Goal: Task Accomplishment & Management: Manage account settings

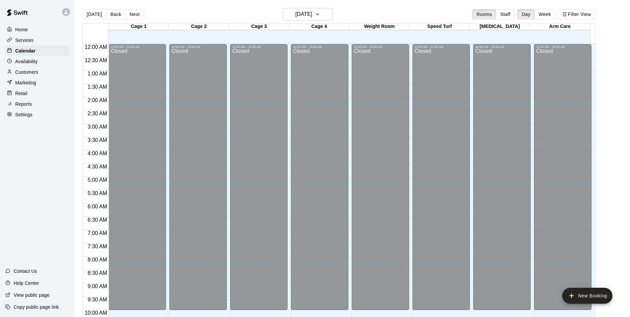
scroll to position [337, 0]
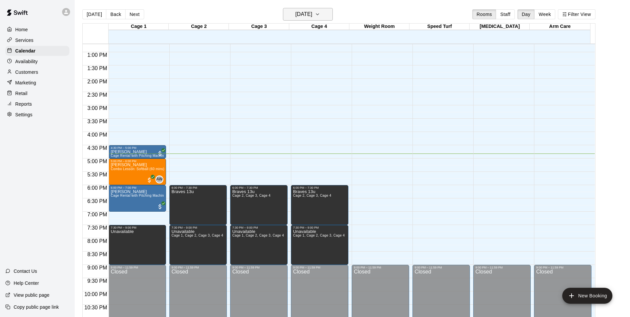
click at [296, 12] on h6 "[DATE]" at bounding box center [303, 14] width 17 height 9
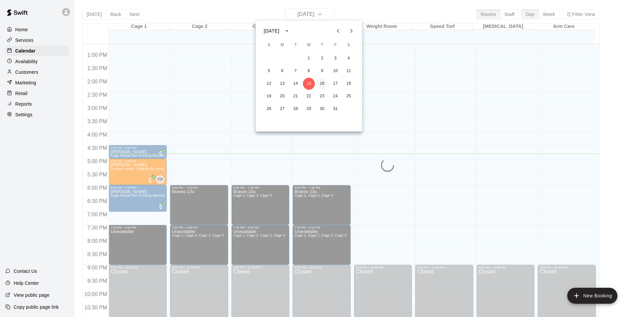
click at [324, 85] on button "16" at bounding box center [322, 84] width 12 height 12
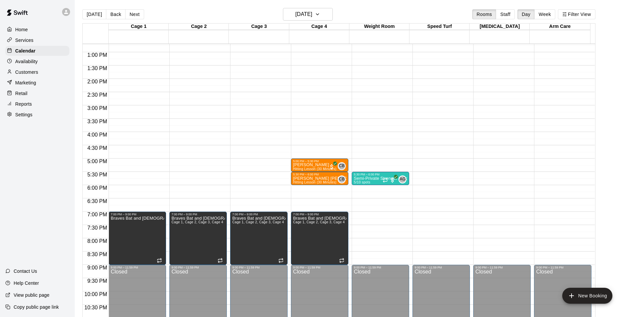
click at [29, 65] on p "Availability" at bounding box center [26, 61] width 23 height 7
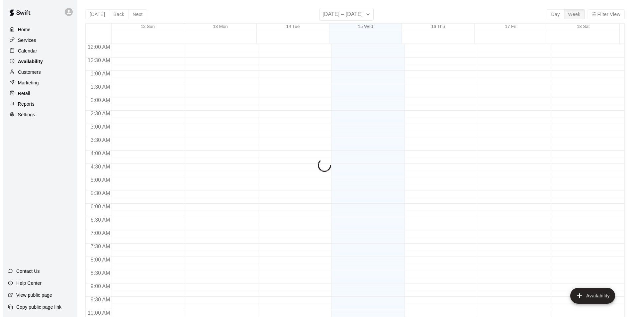
scroll to position [358, 0]
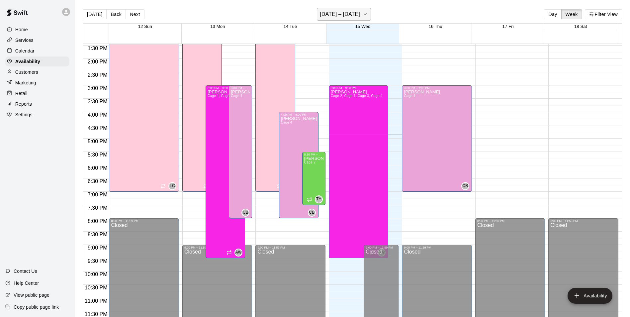
click at [353, 16] on h6 "[DATE] – [DATE]" at bounding box center [340, 14] width 40 height 9
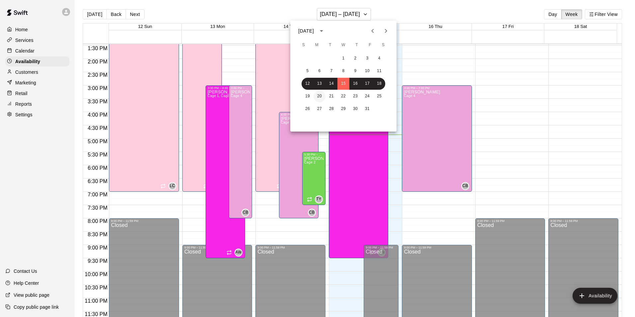
click at [318, 93] on button "20" at bounding box center [319, 96] width 12 height 12
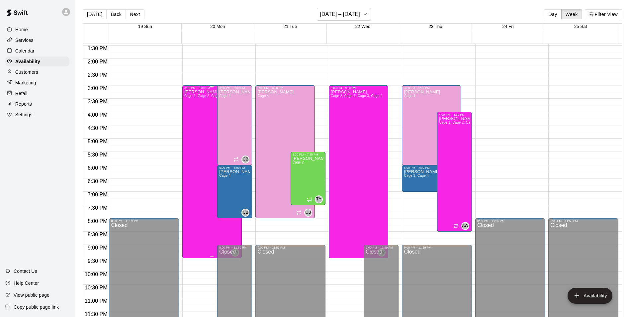
click at [198, 142] on div "[PERSON_NAME] Cage 1, Cage 2, Cage 3, Cage 4" at bounding box center [210, 248] width 52 height 317
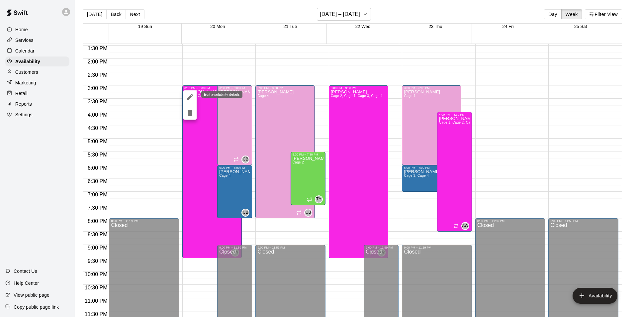
click at [188, 98] on icon "edit" at bounding box center [190, 97] width 8 height 8
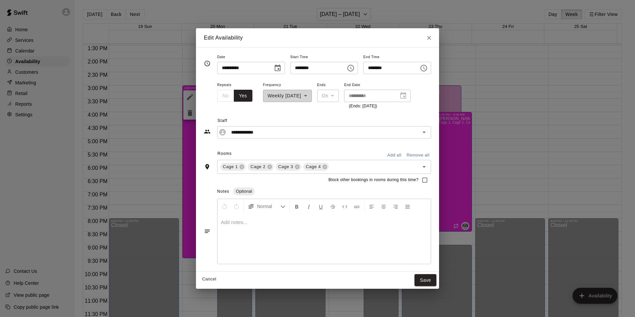
click at [428, 67] on icon "Choose time, selected time is 9:30 PM" at bounding box center [424, 68] width 8 height 8
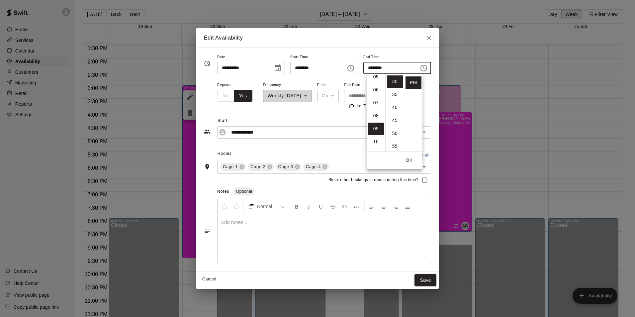
scroll to position [65, 0]
click at [377, 84] on li "05" at bounding box center [376, 81] width 16 height 12
click at [397, 80] on li "00" at bounding box center [395, 81] width 16 height 12
type input "********"
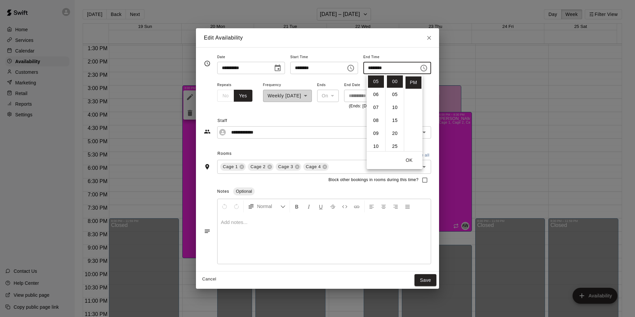
click at [412, 164] on button "OK" at bounding box center [408, 160] width 21 height 12
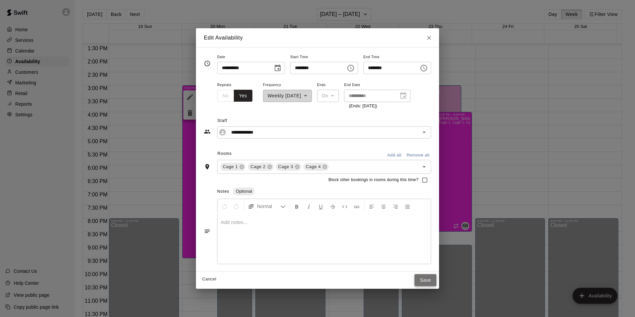
click at [434, 281] on button "Save" at bounding box center [425, 280] width 22 height 12
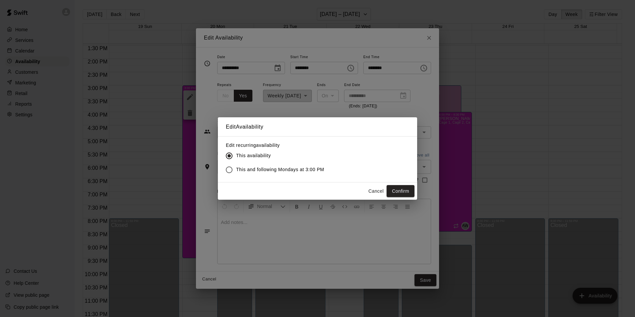
click at [252, 168] on span "This and following Mondays at 3:00 PM" at bounding box center [280, 169] width 88 height 7
click at [402, 190] on button "Confirm" at bounding box center [401, 191] width 28 height 12
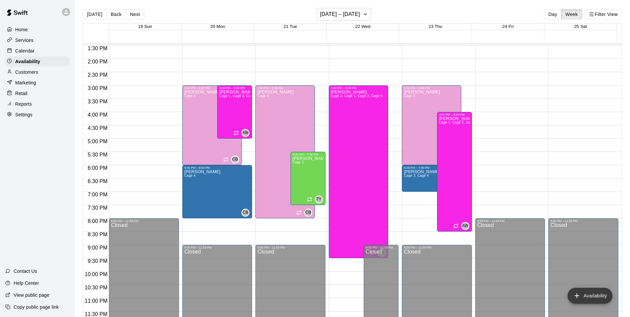
click at [590, 295] on button "Availability" at bounding box center [589, 296] width 45 height 16
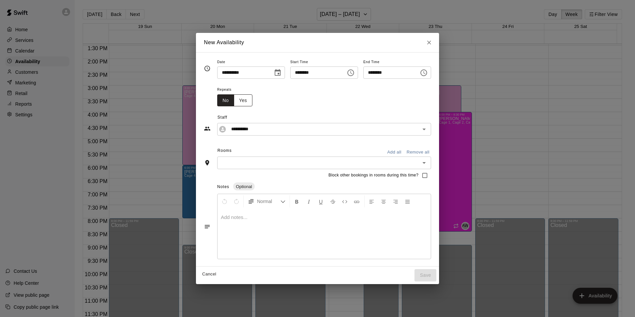
click at [235, 100] on button "Yes" at bounding box center [243, 100] width 19 height 12
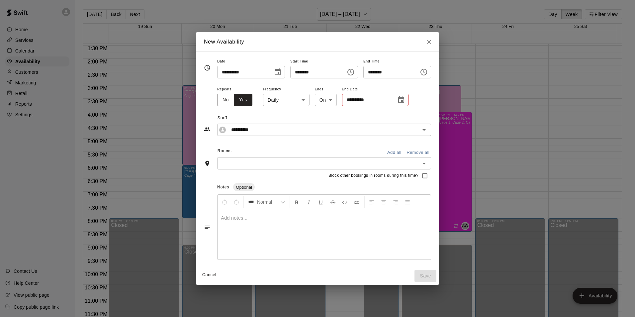
click at [296, 101] on body "Home Services Calendar Availability Customers Marketing Retail Reports Settings…" at bounding box center [317, 163] width 635 height 327
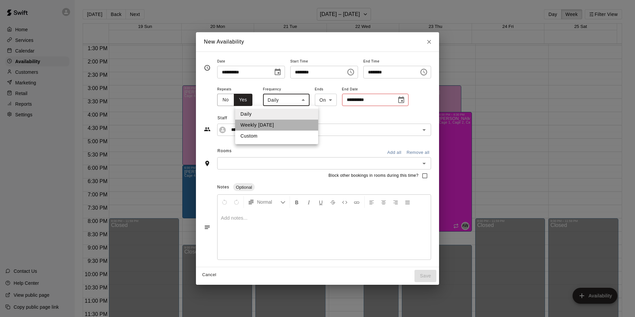
click at [278, 124] on li "Weekly [DATE]" at bounding box center [276, 125] width 83 height 11
type input "******"
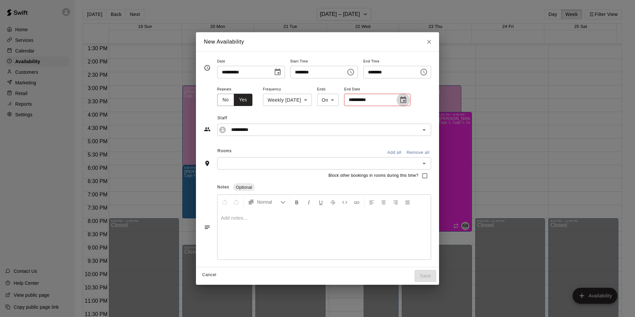
click at [399, 100] on icon "Choose date" at bounding box center [403, 100] width 8 height 8
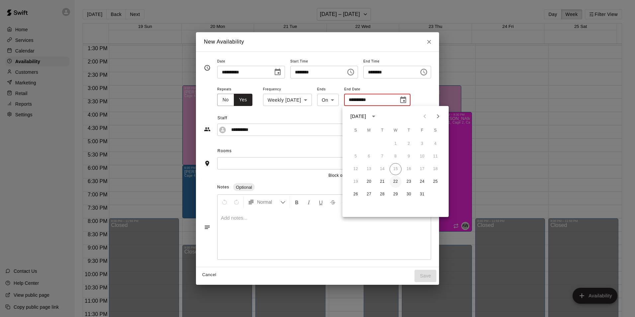
click at [396, 181] on button "22" at bounding box center [396, 182] width 12 height 12
type input "**********"
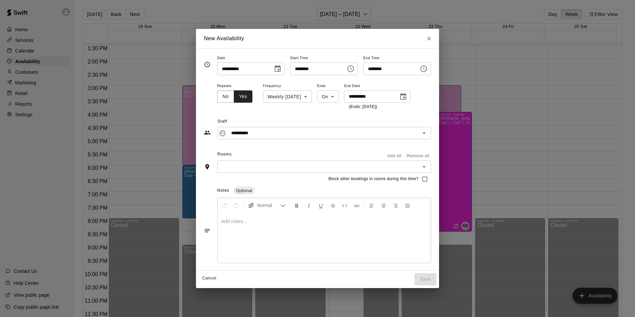
click at [355, 69] on icon "Choose time, selected time is 4:00 PM" at bounding box center [351, 69] width 8 height 8
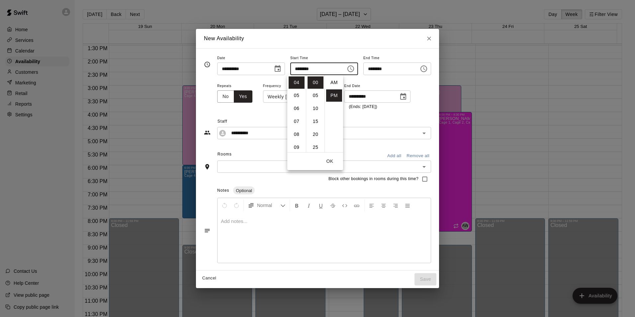
scroll to position [12, 0]
click at [300, 123] on li "07" at bounding box center [297, 121] width 16 height 12
type input "********"
click at [331, 162] on button "OK" at bounding box center [329, 161] width 21 height 12
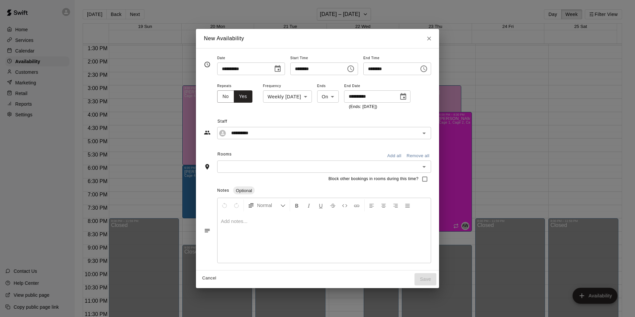
click at [428, 68] on icon "Choose time, selected time is 7:30 PM" at bounding box center [424, 69] width 8 height 8
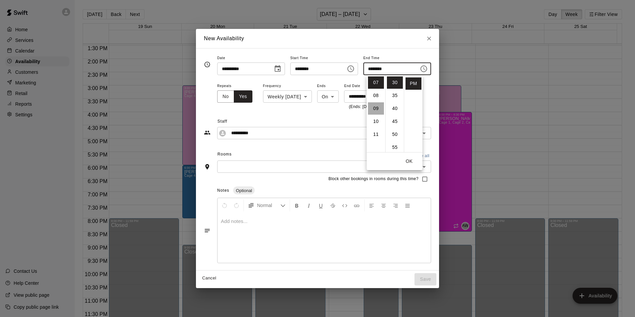
click at [376, 110] on li "09" at bounding box center [376, 108] width 16 height 12
click at [392, 80] on li "00" at bounding box center [395, 82] width 16 height 12
type input "********"
click at [413, 160] on button "OK" at bounding box center [408, 161] width 21 height 12
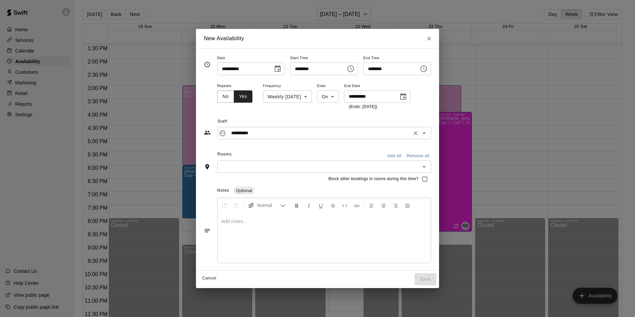
click at [428, 131] on icon "Open" at bounding box center [424, 133] width 8 height 8
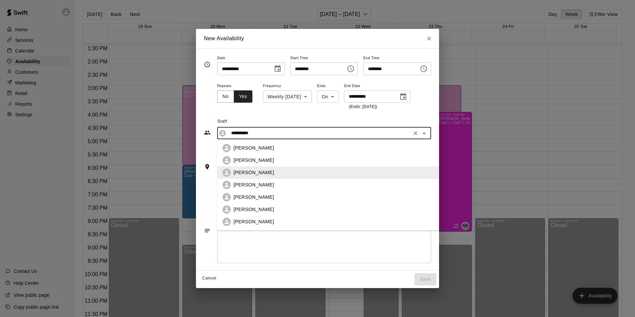
click at [341, 162] on div "[PERSON_NAME]" at bounding box center [338, 160] width 211 height 7
type input "**********"
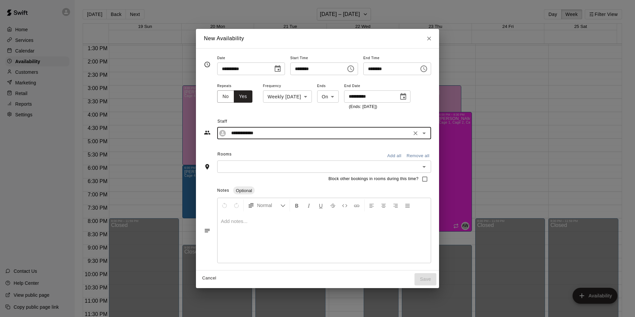
click at [428, 164] on icon "Open" at bounding box center [424, 167] width 8 height 8
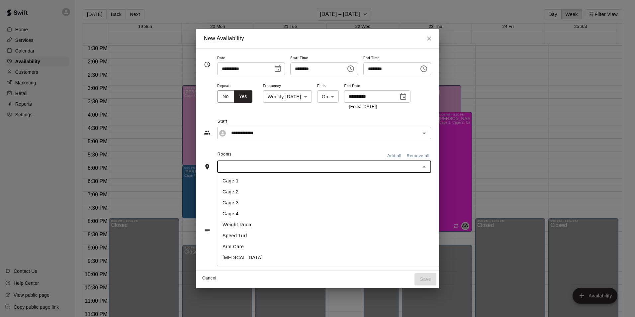
click at [321, 183] on li "Cage 1" at bounding box center [333, 180] width 233 height 11
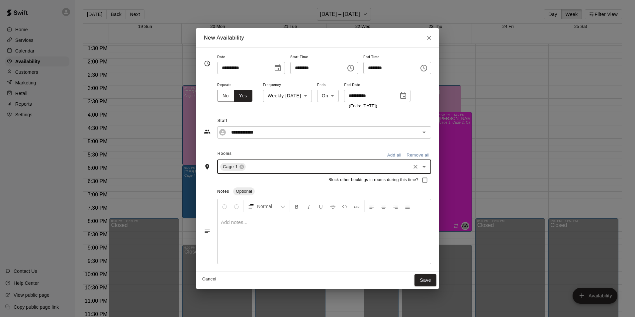
click at [311, 172] on div "Cage 1 ​" at bounding box center [324, 167] width 214 height 14
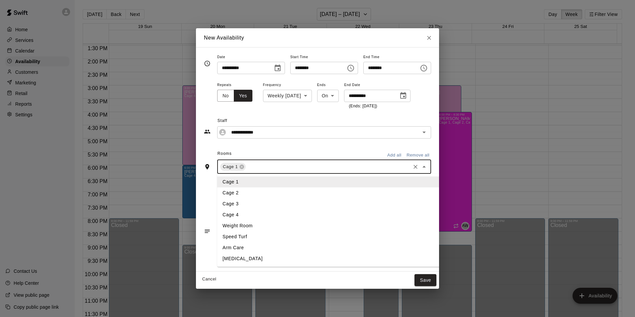
drag, startPoint x: 298, startPoint y: 189, endPoint x: 301, endPoint y: 177, distance: 13.1
click at [298, 189] on li "Cage 2" at bounding box center [333, 192] width 233 height 11
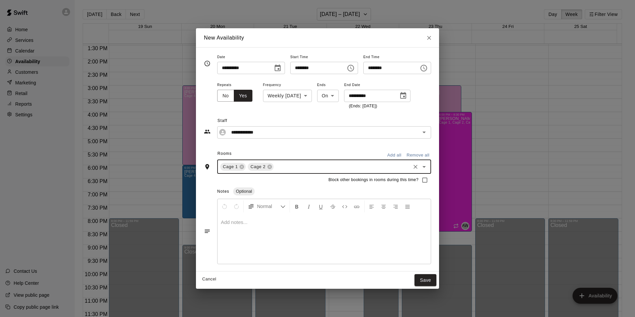
click at [304, 166] on input "text" at bounding box center [342, 166] width 135 height 8
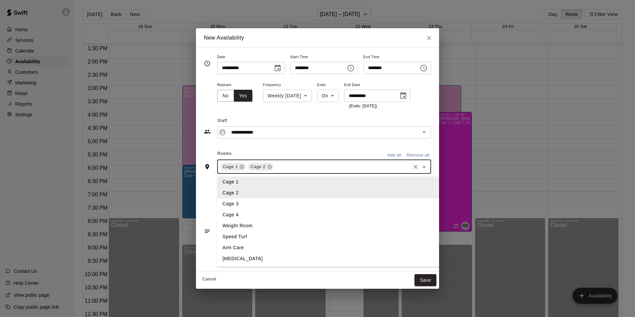
drag, startPoint x: 298, startPoint y: 204, endPoint x: 319, endPoint y: 180, distance: 31.8
click at [301, 198] on li "Cage 3" at bounding box center [333, 203] width 233 height 11
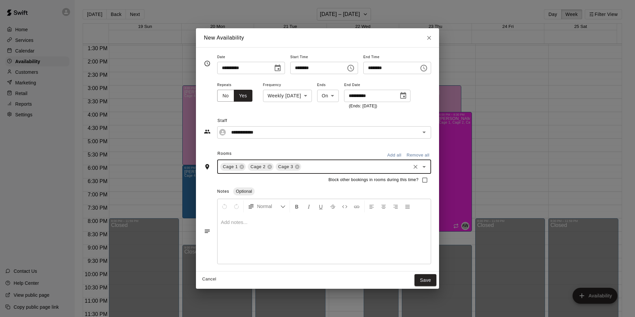
click at [323, 165] on input "text" at bounding box center [355, 166] width 107 height 8
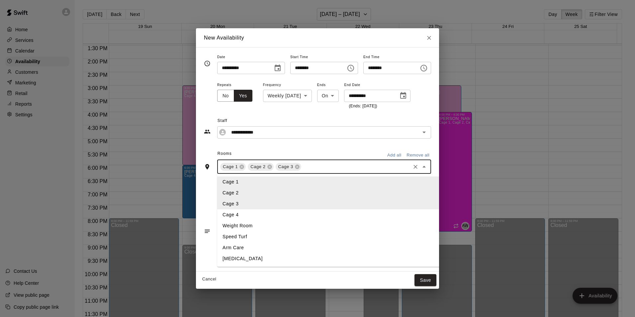
drag, startPoint x: 311, startPoint y: 213, endPoint x: 311, endPoint y: 208, distance: 4.6
click at [311, 211] on li "Cage 4" at bounding box center [333, 214] width 233 height 11
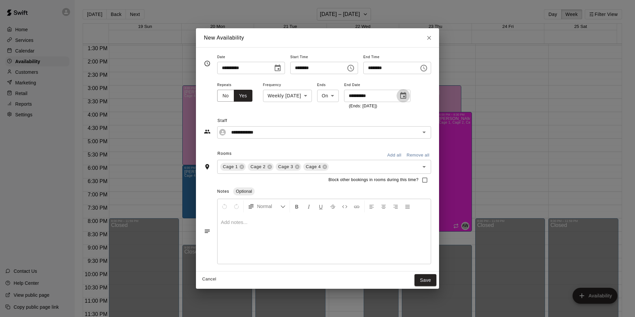
click at [399, 94] on icon "Choose date, selected date is Oct 22, 2025" at bounding box center [403, 96] width 8 height 8
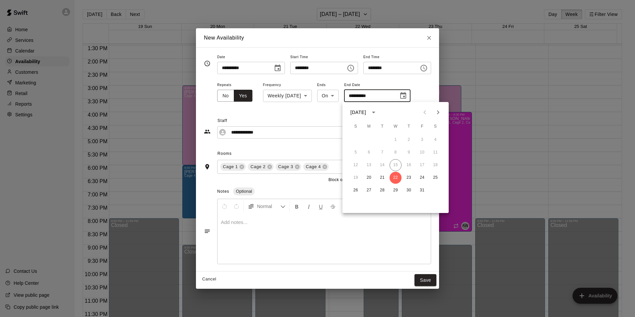
click at [435, 113] on icon "Next month" at bounding box center [438, 112] width 8 height 8
click at [410, 163] on button "18" at bounding box center [409, 165] width 12 height 12
type input "**********"
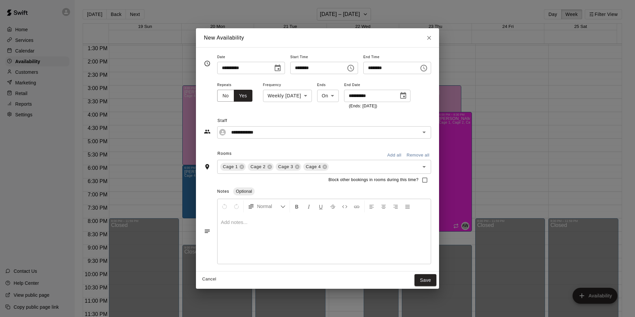
click at [433, 279] on button "Save" at bounding box center [425, 280] width 22 height 12
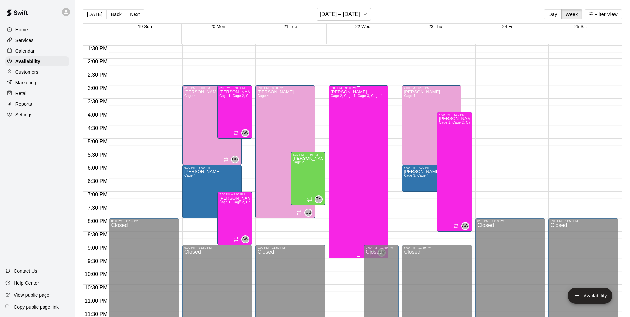
click at [361, 134] on div "[PERSON_NAME] Cage 2, Cage 1, Cage 3, Cage 4" at bounding box center [357, 248] width 52 height 317
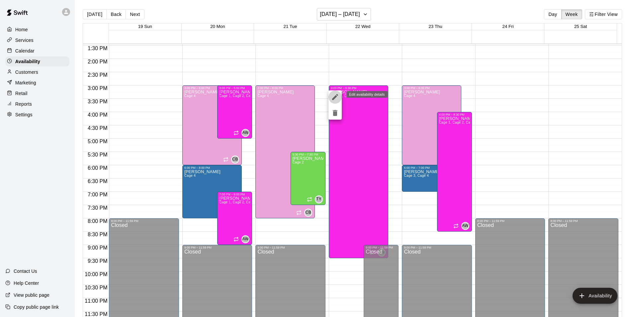
click at [336, 93] on icon "edit" at bounding box center [335, 97] width 8 height 8
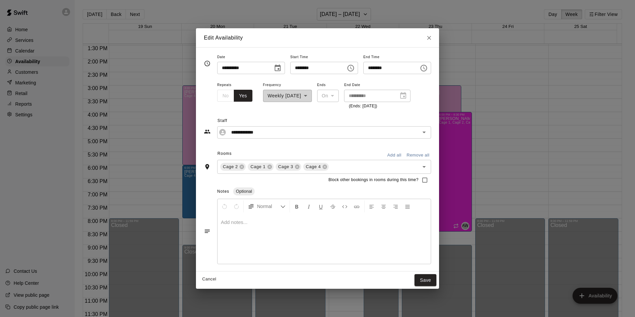
click at [428, 69] on icon "Choose time, selected time is 9:30 PM" at bounding box center [424, 68] width 8 height 8
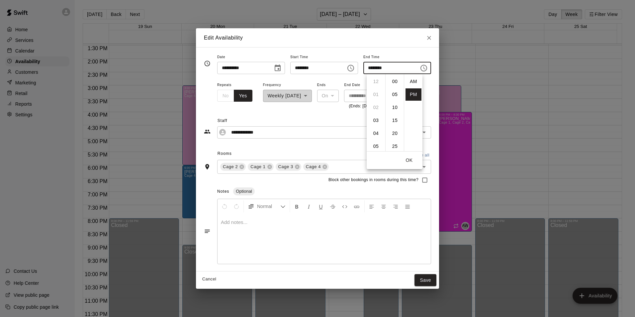
scroll to position [12, 0]
click at [380, 91] on li "05" at bounding box center [376, 90] width 16 height 12
click at [395, 85] on li "00" at bounding box center [395, 81] width 16 height 12
type input "********"
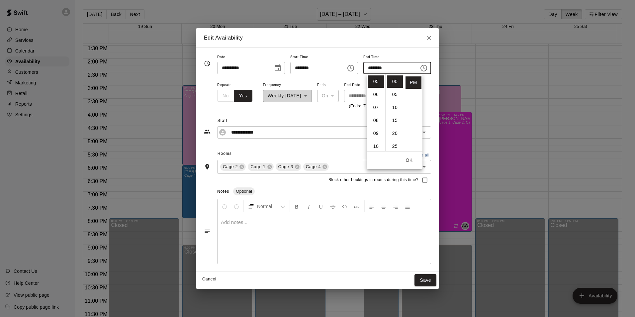
click at [407, 163] on button "OK" at bounding box center [408, 160] width 21 height 12
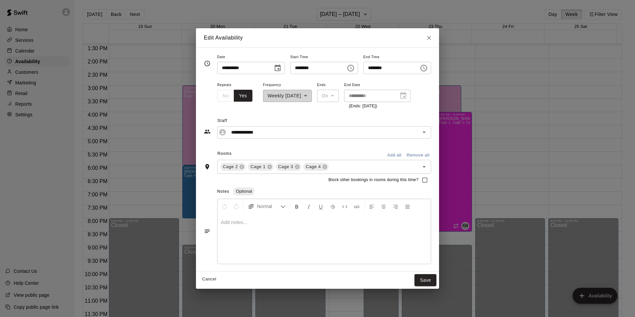
click at [410, 94] on div "**********" at bounding box center [377, 96] width 66 height 12
click at [301, 99] on div "**********" at bounding box center [287, 95] width 49 height 29
click at [436, 279] on button "Save" at bounding box center [425, 280] width 22 height 12
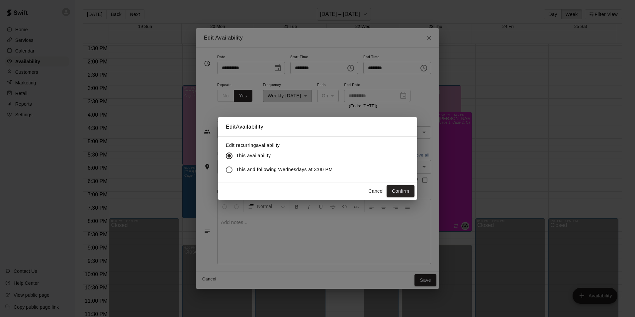
click at [316, 167] on span "This and following Wednesdays at 3:00 PM" at bounding box center [284, 169] width 97 height 7
click at [406, 190] on button "Confirm" at bounding box center [401, 191] width 28 height 12
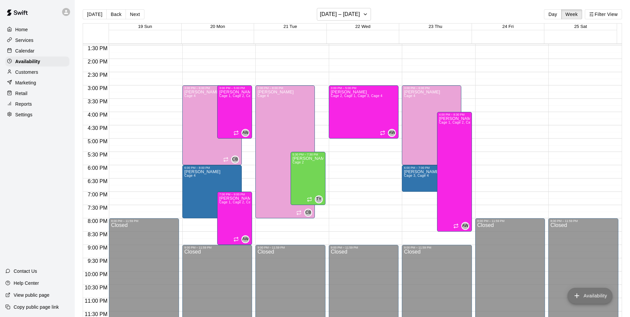
click at [603, 294] on button "Availability" at bounding box center [589, 296] width 45 height 16
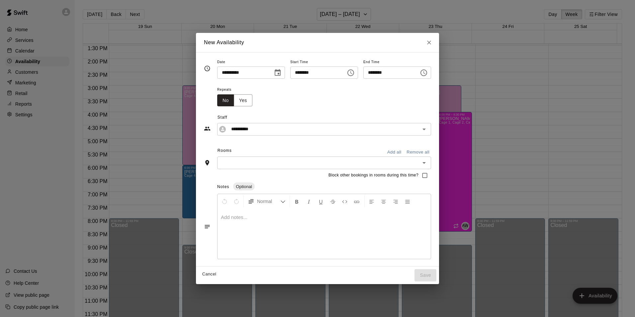
click at [352, 74] on icon "Choose time, selected time is 4:00 PM" at bounding box center [351, 73] width 8 height 8
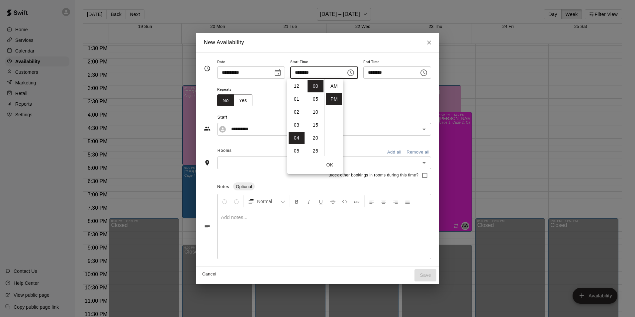
scroll to position [12, 0]
click at [276, 71] on icon "Choose date, selected date is Oct 20, 2025" at bounding box center [278, 72] width 6 height 7
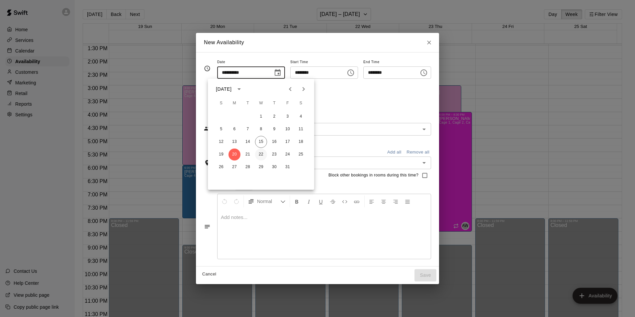
click at [261, 153] on button "22" at bounding box center [261, 154] width 12 height 12
type input "**********"
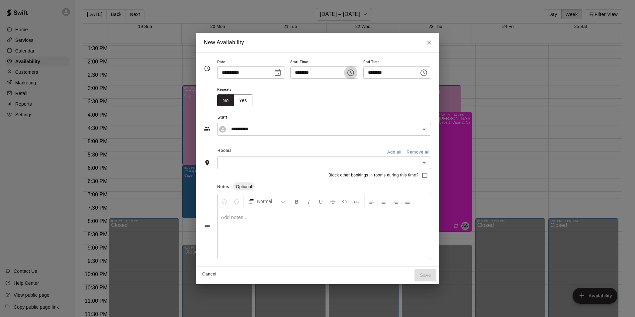
click at [355, 73] on icon "Choose time, selected time is 4:00 PM" at bounding box center [351, 73] width 8 height 8
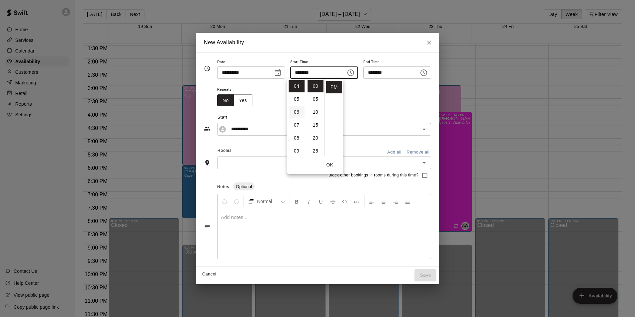
click at [296, 110] on li "06" at bounding box center [297, 112] width 16 height 12
type input "********"
click at [337, 165] on button "OK" at bounding box center [329, 165] width 21 height 12
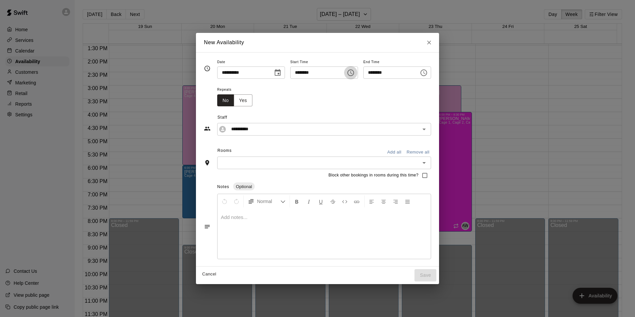
click at [351, 77] on button "Choose time, selected time is 6:00 PM" at bounding box center [350, 72] width 13 height 13
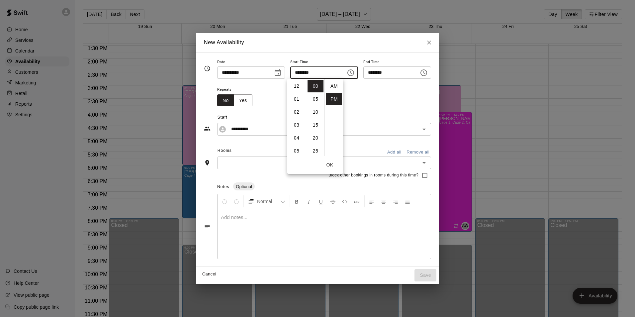
scroll to position [12, 0]
click at [296, 97] on li "07" at bounding box center [297, 99] width 16 height 12
type input "********"
click at [428, 72] on icon "Choose time, selected time is 7:30 PM" at bounding box center [424, 73] width 8 height 8
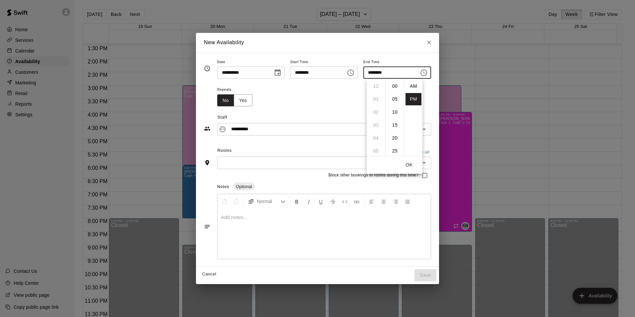
scroll to position [12, 0]
click at [370, 112] on li "09" at bounding box center [376, 112] width 16 height 12
click at [392, 86] on li "00" at bounding box center [395, 86] width 16 height 12
type input "********"
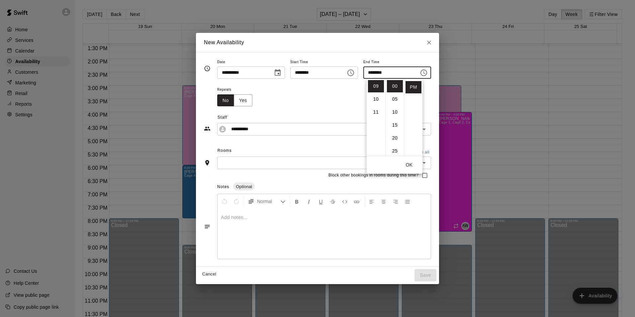
click at [431, 108] on div "**********" at bounding box center [317, 120] width 227 height 29
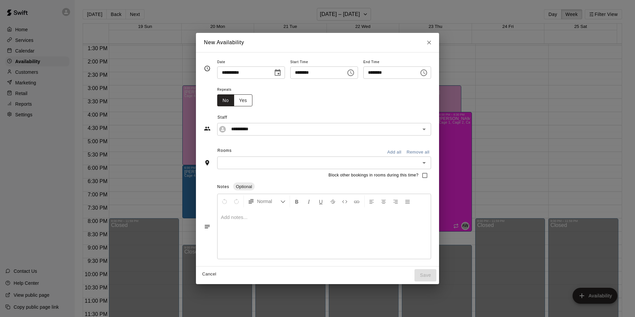
click at [238, 98] on button "Yes" at bounding box center [243, 100] width 19 height 12
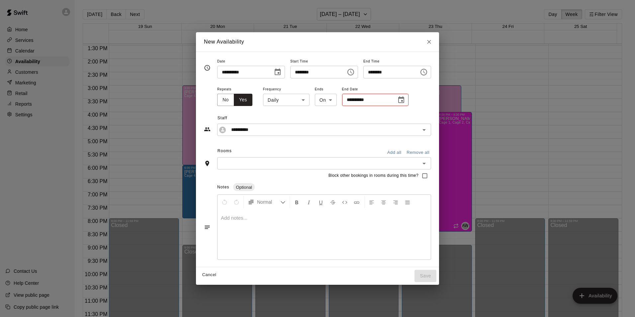
click at [266, 102] on body "Home Services Calendar Availability Customers Marketing Retail Reports Settings…" at bounding box center [317, 163] width 635 height 327
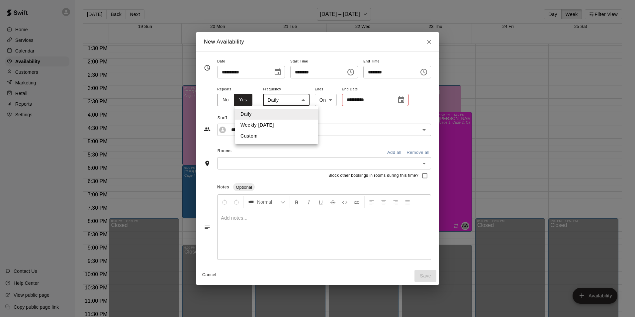
click at [278, 123] on li "Weekly [DATE]" at bounding box center [276, 125] width 83 height 11
type input "******"
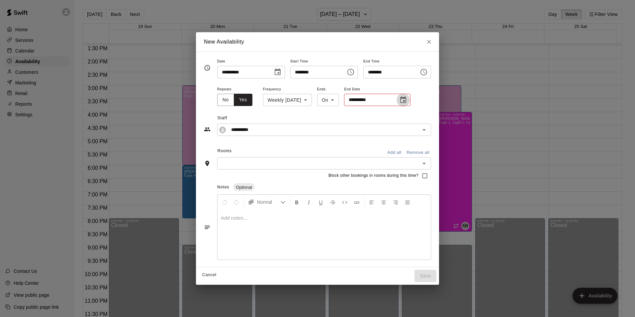
click at [407, 99] on icon "Choose date" at bounding box center [403, 100] width 8 height 8
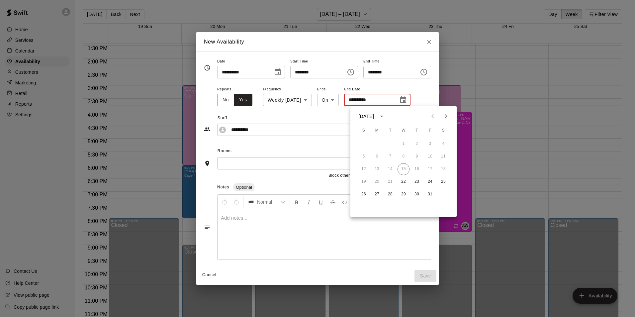
click at [440, 115] on button "Next month" at bounding box center [445, 116] width 13 height 13
click at [443, 115] on button "Next month" at bounding box center [445, 116] width 13 height 13
click at [404, 169] on button "17" at bounding box center [403, 169] width 12 height 12
type input "**********"
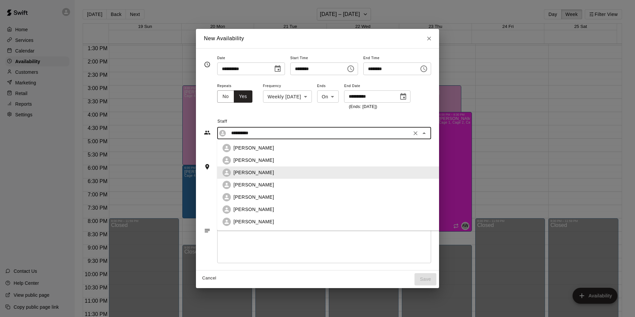
click at [272, 132] on input "**********" at bounding box center [318, 133] width 181 height 8
click at [251, 160] on p "[PERSON_NAME]" at bounding box center [253, 160] width 41 height 7
type input "**********"
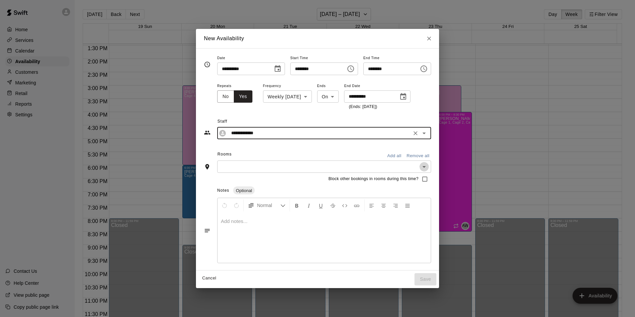
click at [428, 168] on icon "Open" at bounding box center [424, 167] width 8 height 8
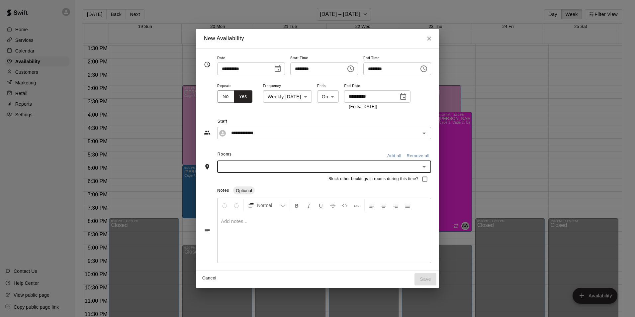
click at [275, 166] on input "text" at bounding box center [318, 166] width 199 height 8
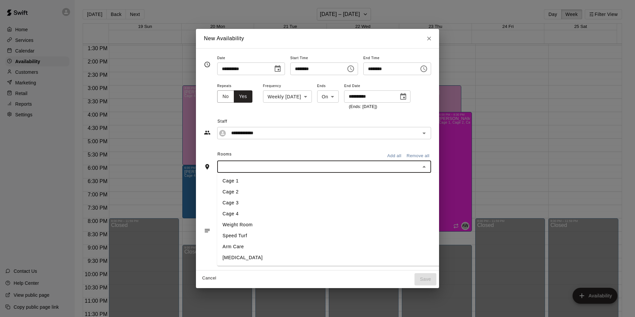
click at [263, 168] on input "text" at bounding box center [318, 166] width 199 height 8
click at [239, 181] on li "Cage 1" at bounding box center [333, 180] width 233 height 11
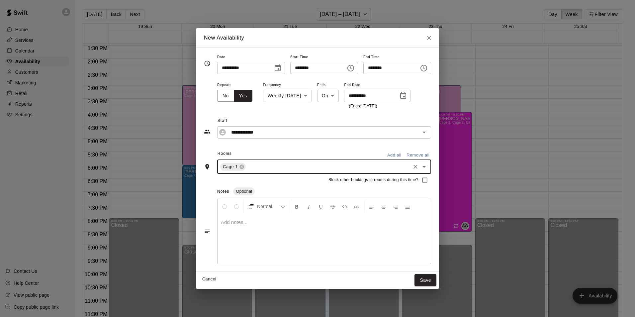
click at [253, 169] on input "text" at bounding box center [328, 166] width 163 height 8
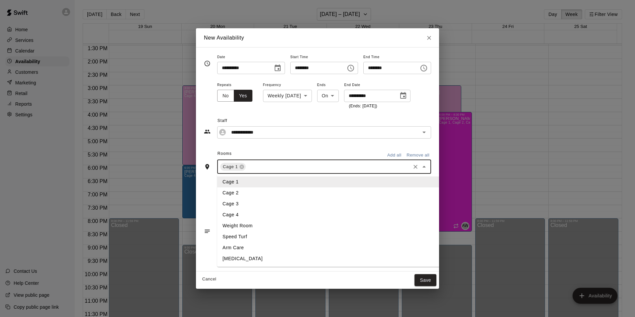
drag, startPoint x: 232, startPoint y: 194, endPoint x: 253, endPoint y: 177, distance: 26.7
click at [232, 193] on li "Cage 2" at bounding box center [333, 192] width 233 height 11
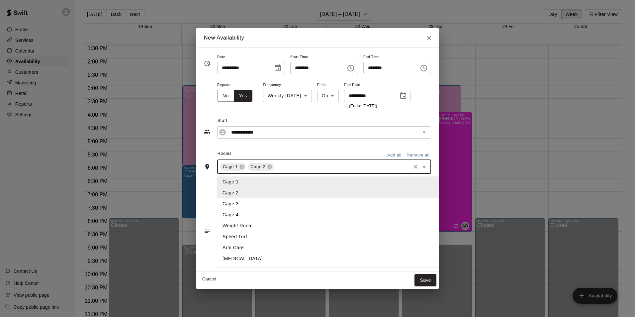
click at [283, 168] on input "text" at bounding box center [342, 166] width 135 height 8
drag, startPoint x: 251, startPoint y: 203, endPoint x: 280, endPoint y: 179, distance: 37.2
click at [253, 201] on li "Cage 3" at bounding box center [333, 203] width 233 height 11
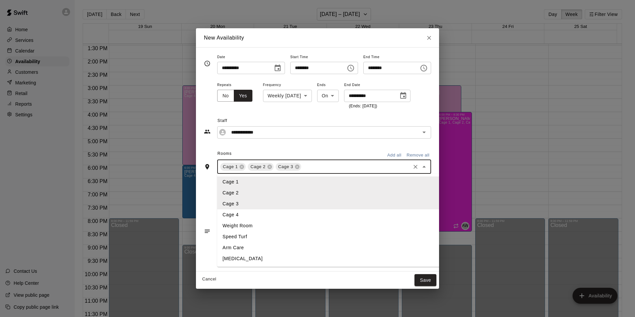
click at [302, 168] on input "text" at bounding box center [355, 166] width 107 height 8
click at [255, 214] on li "Cage 4" at bounding box center [333, 214] width 233 height 11
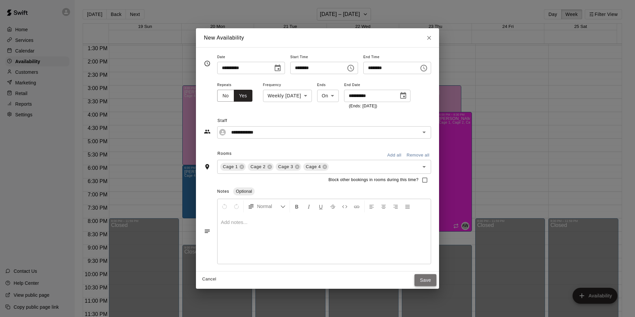
click at [436, 281] on button "Save" at bounding box center [425, 280] width 22 height 12
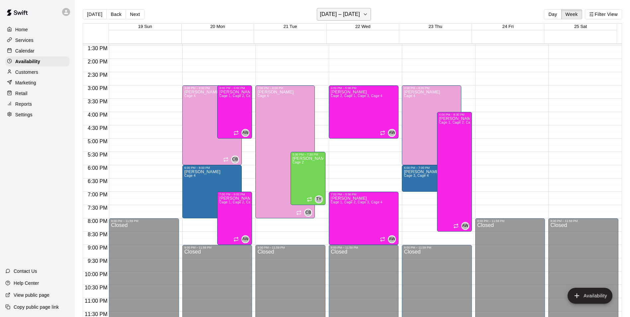
click at [351, 11] on h6 "[DATE] – [DATE]" at bounding box center [340, 14] width 40 height 9
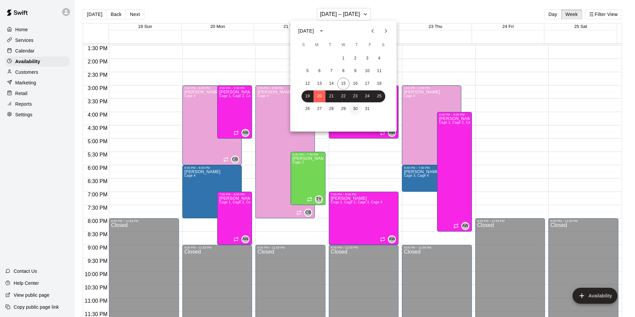
click at [355, 111] on button "30" at bounding box center [355, 109] width 12 height 12
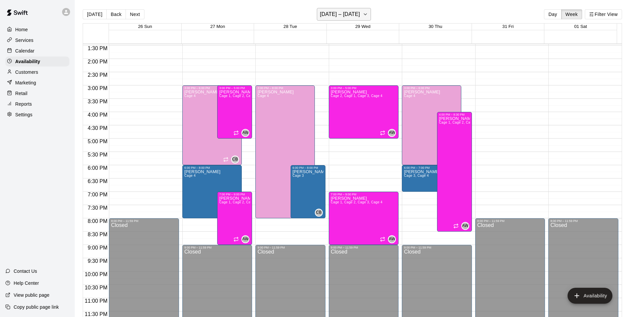
click at [368, 12] on icon "button" at bounding box center [365, 14] width 5 height 8
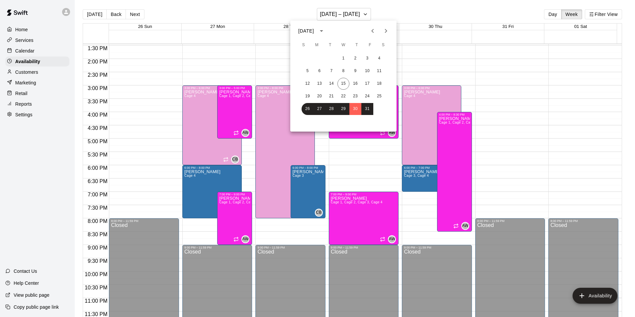
click at [392, 29] on button "Next month" at bounding box center [385, 30] width 13 height 13
click at [357, 73] on button "6" at bounding box center [355, 71] width 12 height 12
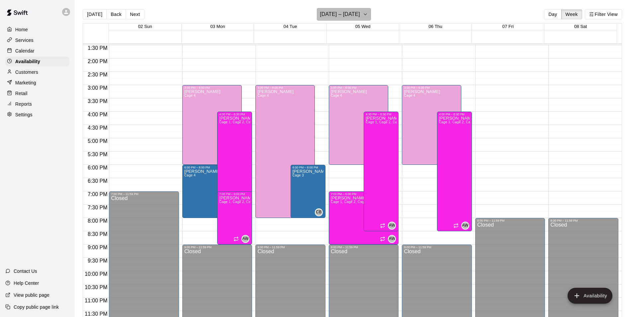
click at [337, 14] on h6 "[DATE] – [DATE]" at bounding box center [340, 14] width 40 height 9
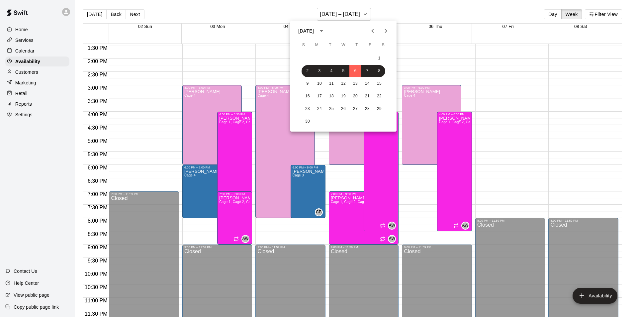
click at [231, 132] on div at bounding box center [317, 158] width 635 height 317
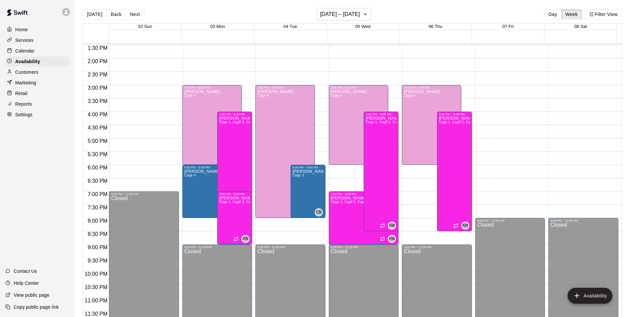
click at [231, 132] on div "[PERSON_NAME] Cage 1, Cage 2, Cage 4, Cage 3" at bounding box center [234, 274] width 31 height 317
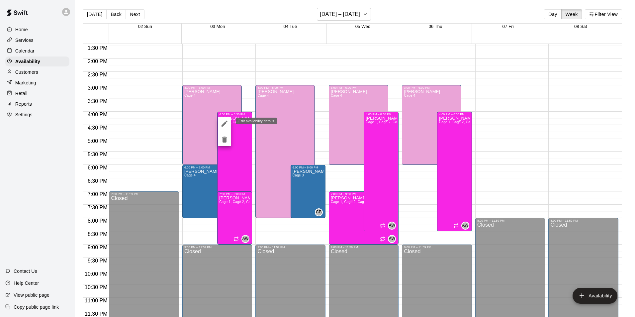
click at [230, 121] on button "edit" at bounding box center [224, 123] width 13 height 13
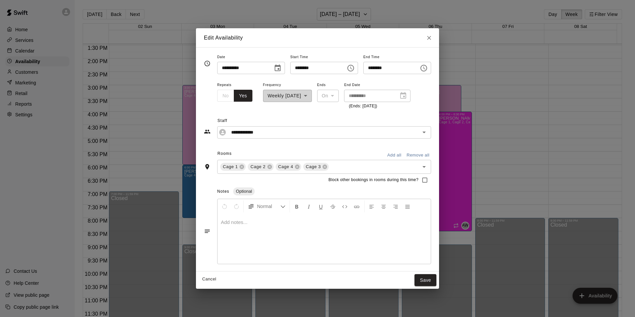
click at [354, 68] on icon "Choose time, selected time is 4:00 PM" at bounding box center [350, 68] width 7 height 7
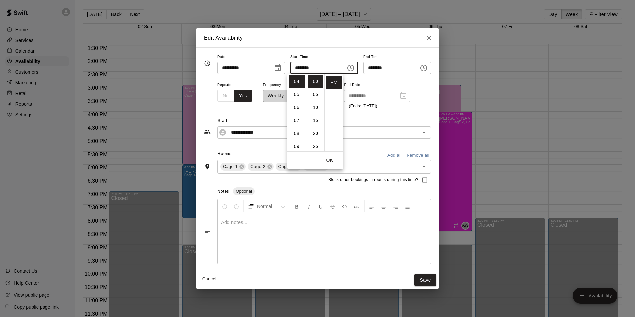
scroll to position [24, 0]
click at [295, 99] on li "03" at bounding box center [297, 97] width 16 height 12
type input "********"
click at [330, 156] on button "OK" at bounding box center [329, 160] width 21 height 12
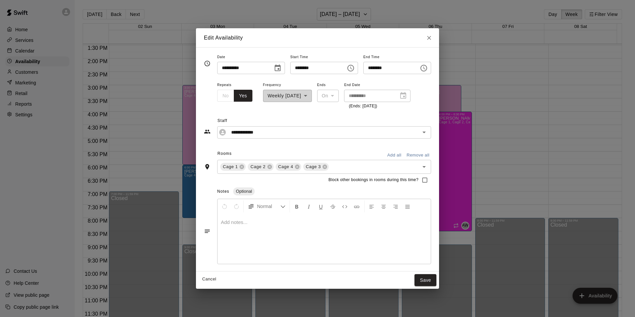
click at [427, 70] on icon "Choose time, selected time is 8:30 PM" at bounding box center [423, 68] width 7 height 7
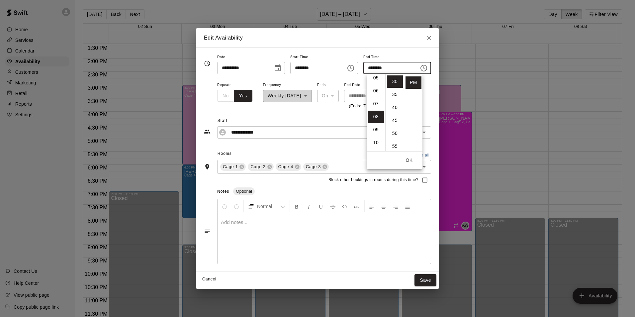
scroll to position [48, 0]
click at [376, 97] on li "05" at bounding box center [376, 98] width 16 height 12
click at [395, 81] on li "00" at bounding box center [395, 81] width 16 height 12
type input "********"
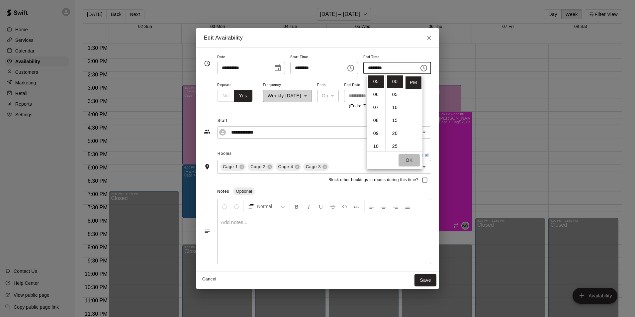
click at [412, 160] on button "OK" at bounding box center [408, 160] width 21 height 12
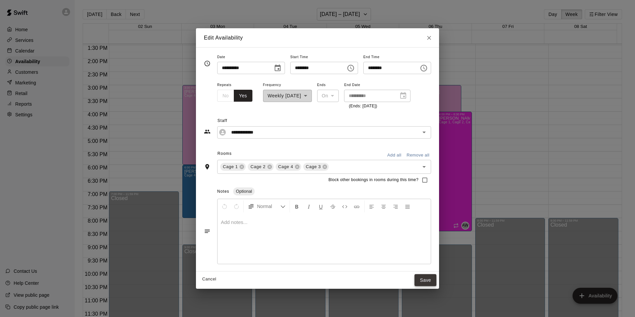
click at [436, 281] on button "Save" at bounding box center [425, 280] width 22 height 12
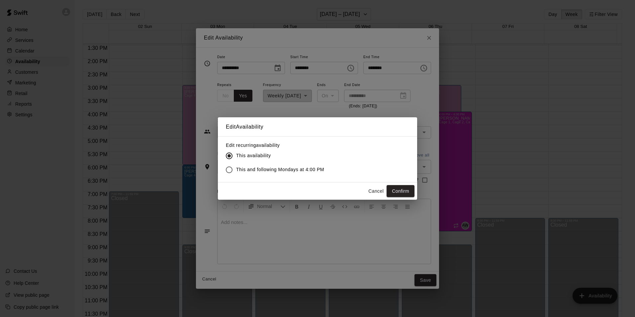
drag, startPoint x: 326, startPoint y: 164, endPoint x: 315, endPoint y: 160, distance: 12.2
click at [326, 165] on div "This availability This and following Mondays at 4:00 PM" at bounding box center [278, 163] width 104 height 28
click at [313, 167] on span "This and following Mondays at 4:00 PM" at bounding box center [280, 169] width 88 height 7
click at [400, 192] on button "Confirm" at bounding box center [401, 191] width 28 height 12
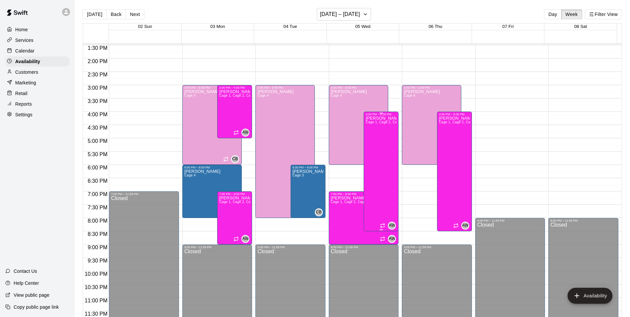
click at [384, 164] on div "[PERSON_NAME] Cage 1, Cage 2, Cage 3, Cage 4" at bounding box center [381, 274] width 31 height 317
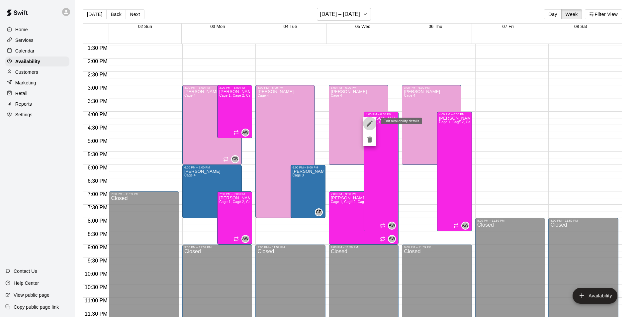
click at [370, 122] on icon "edit" at bounding box center [370, 124] width 8 height 8
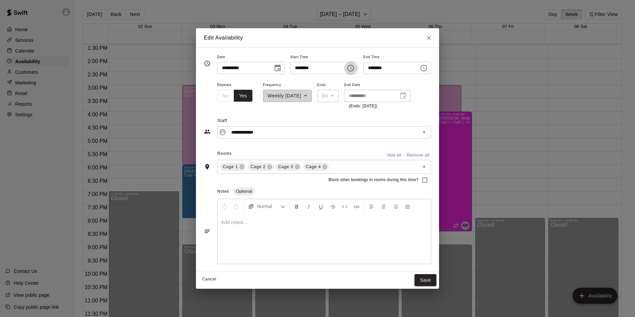
click at [352, 69] on icon "Choose time, selected time is 4:00 PM" at bounding box center [351, 67] width 2 height 3
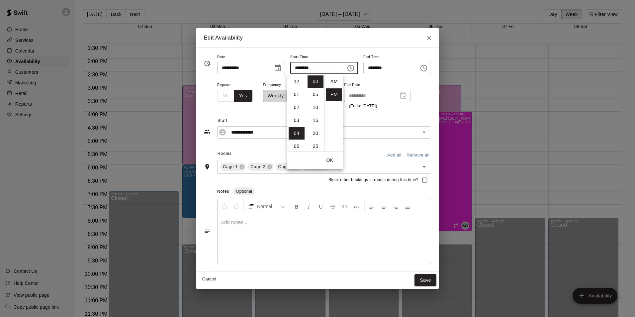
scroll to position [12, 0]
click at [295, 120] on li "07" at bounding box center [297, 120] width 16 height 12
type input "********"
drag, startPoint x: 330, startPoint y: 157, endPoint x: 341, endPoint y: 146, distance: 16.2
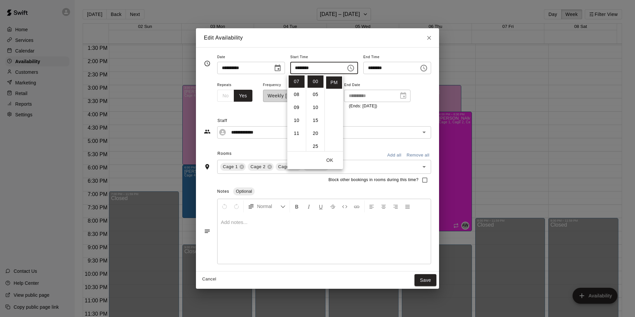
click at [330, 157] on button "OK" at bounding box center [329, 160] width 21 height 12
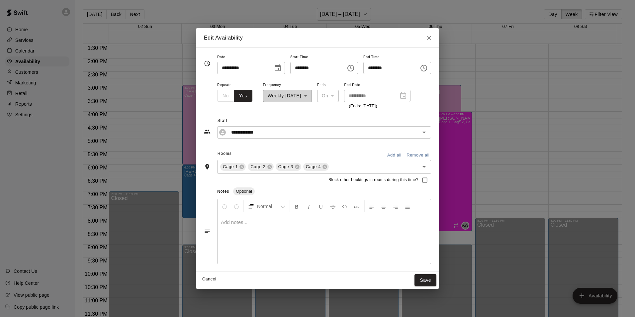
click at [427, 68] on icon "Choose time, selected time is 8:30 PM" at bounding box center [423, 68] width 7 height 7
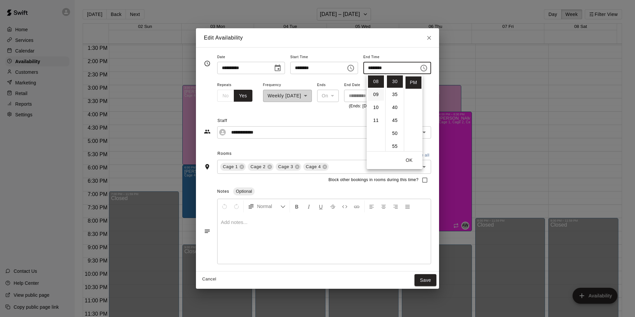
click at [378, 94] on li "09" at bounding box center [376, 94] width 16 height 12
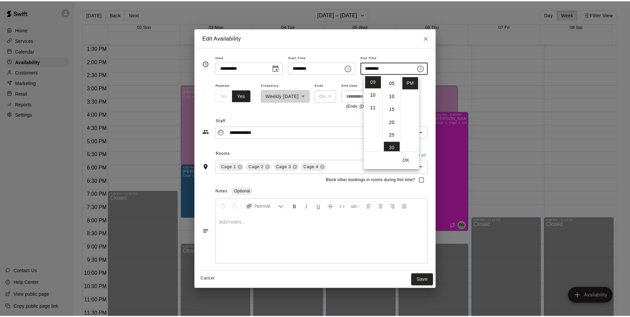
scroll to position [0, 0]
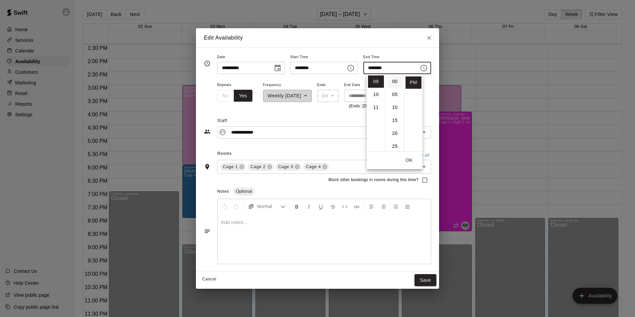
click at [395, 78] on li "00" at bounding box center [395, 81] width 16 height 12
type input "********"
click at [342, 114] on div "**********" at bounding box center [317, 124] width 227 height 29
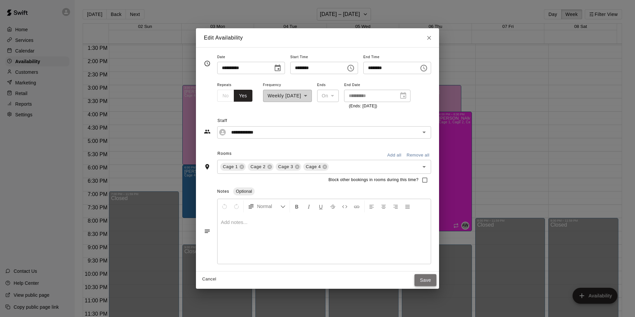
click at [434, 282] on button "Save" at bounding box center [425, 280] width 22 height 12
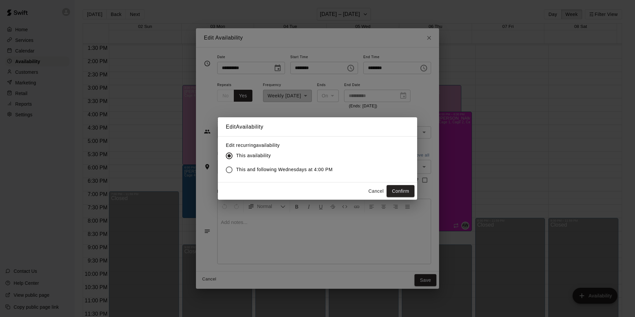
click at [263, 171] on span "This and following Wednesdays at 4:00 PM" at bounding box center [284, 169] width 97 height 7
click at [401, 193] on button "Confirm" at bounding box center [401, 191] width 28 height 12
